Goal: Task Accomplishment & Management: Manage account settings

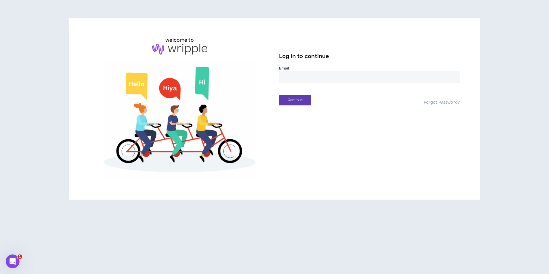
click at [308, 75] on input "email" at bounding box center [369, 77] width 181 height 12
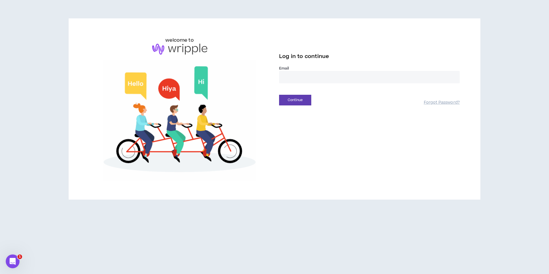
type input "**********"
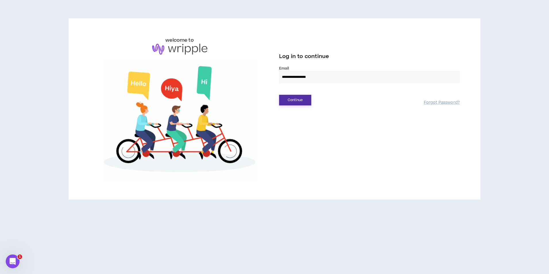
click at [298, 100] on button "Continue" at bounding box center [295, 100] width 32 height 11
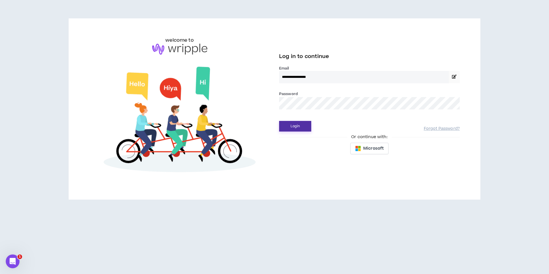
click at [297, 124] on button "Login" at bounding box center [295, 126] width 32 height 11
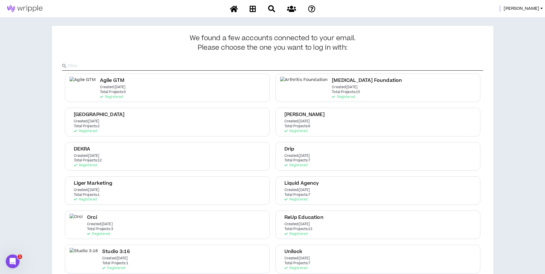
scroll to position [79, 0]
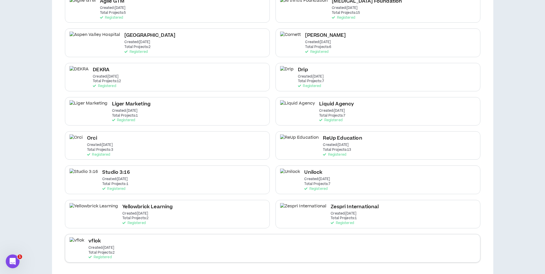
click at [175, 239] on div "vflok Created: [DATE] Total Projects: 2 Registered" at bounding box center [272, 248] width 415 height 28
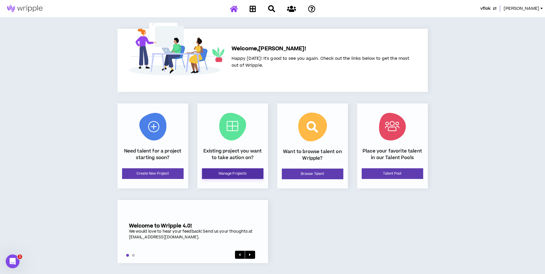
click at [233, 172] on link "Manage Projects" at bounding box center [232, 173] width 61 height 11
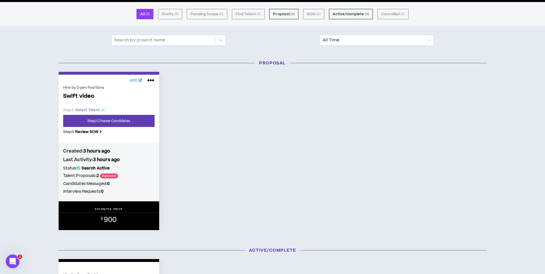
scroll to position [41, 0]
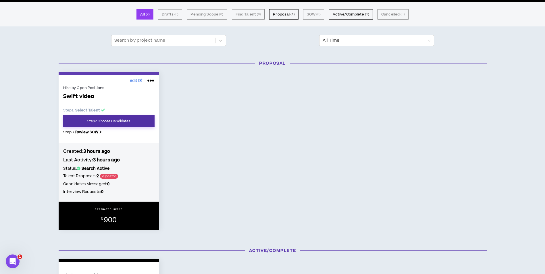
click at [128, 119] on link "Step 2 . Choose Candidates" at bounding box center [108, 121] width 91 height 12
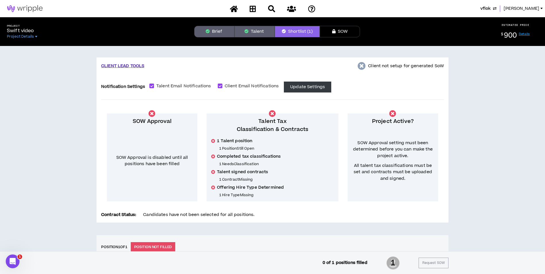
click at [219, 34] on button "Brief" at bounding box center [214, 31] width 40 height 11
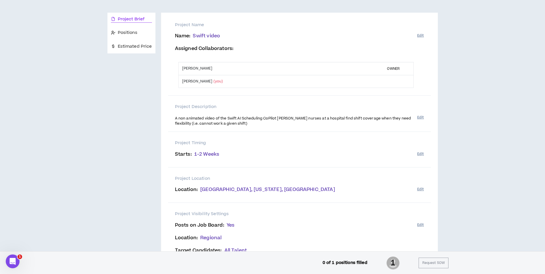
scroll to position [50, 0]
click at [127, 30] on div "Positions" at bounding box center [131, 33] width 48 height 13
